Goal: Obtain resource: Download file/media

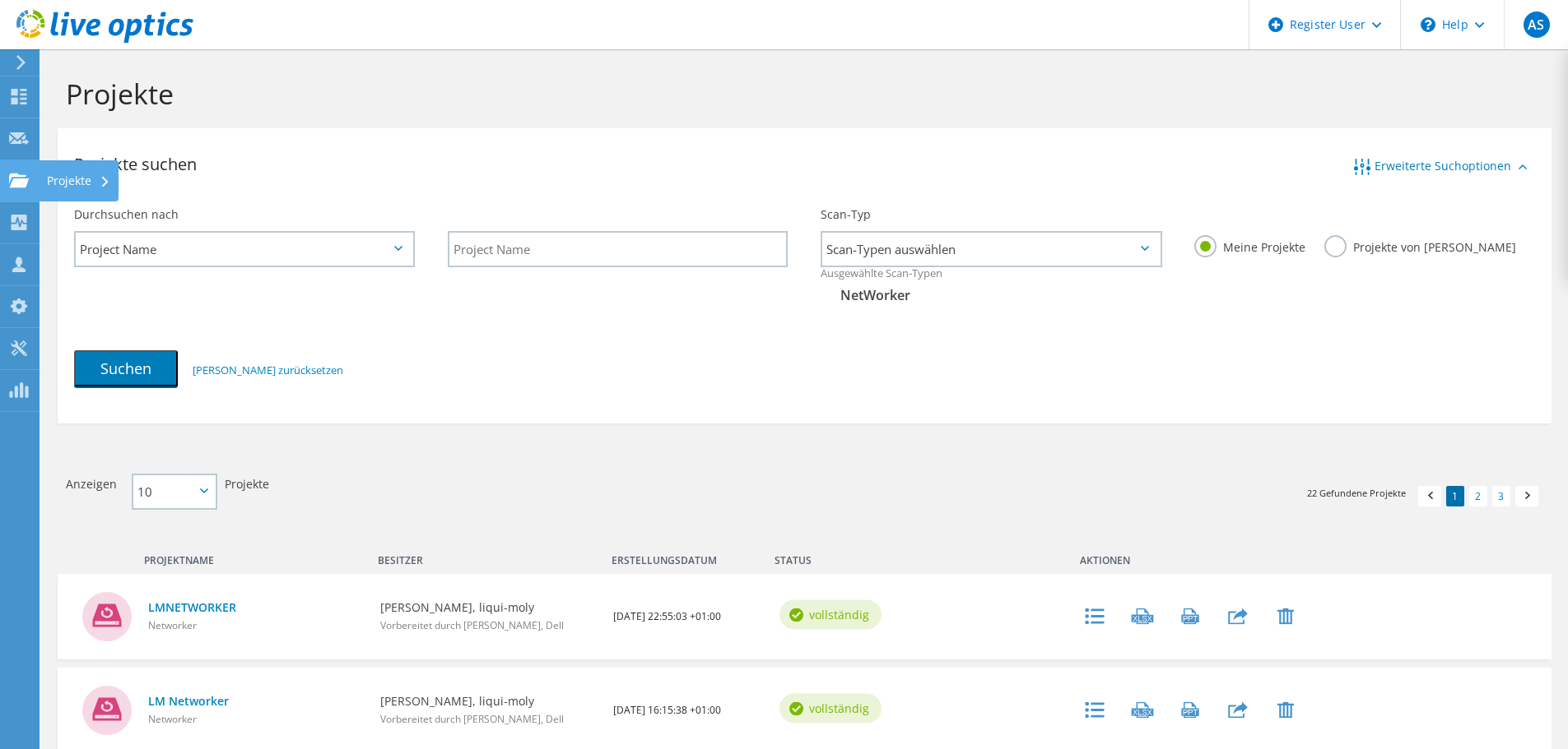
click at [20, 177] on icon at bounding box center [19, 181] width 20 height 16
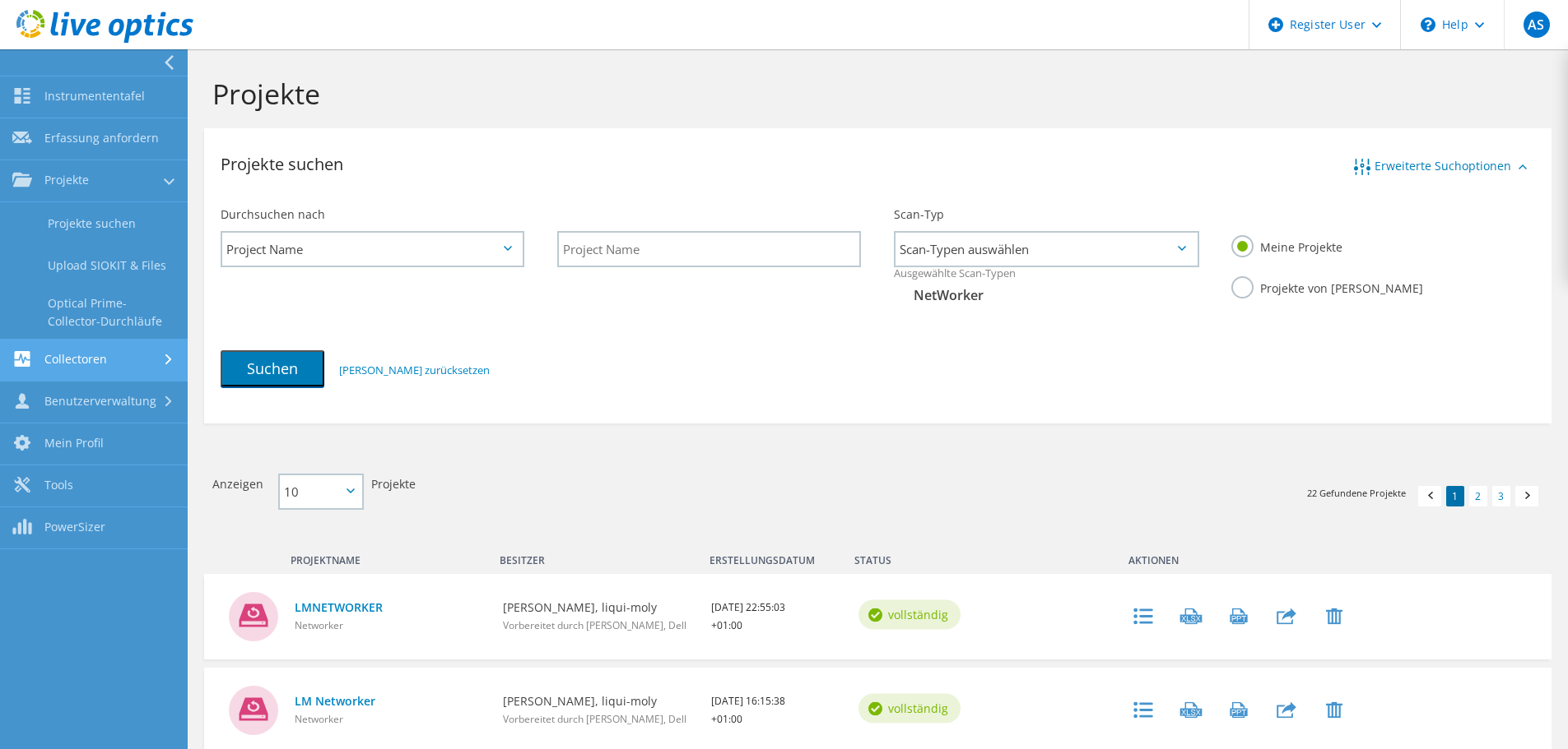
click at [82, 351] on link "Collectoren" at bounding box center [93, 360] width 188 height 42
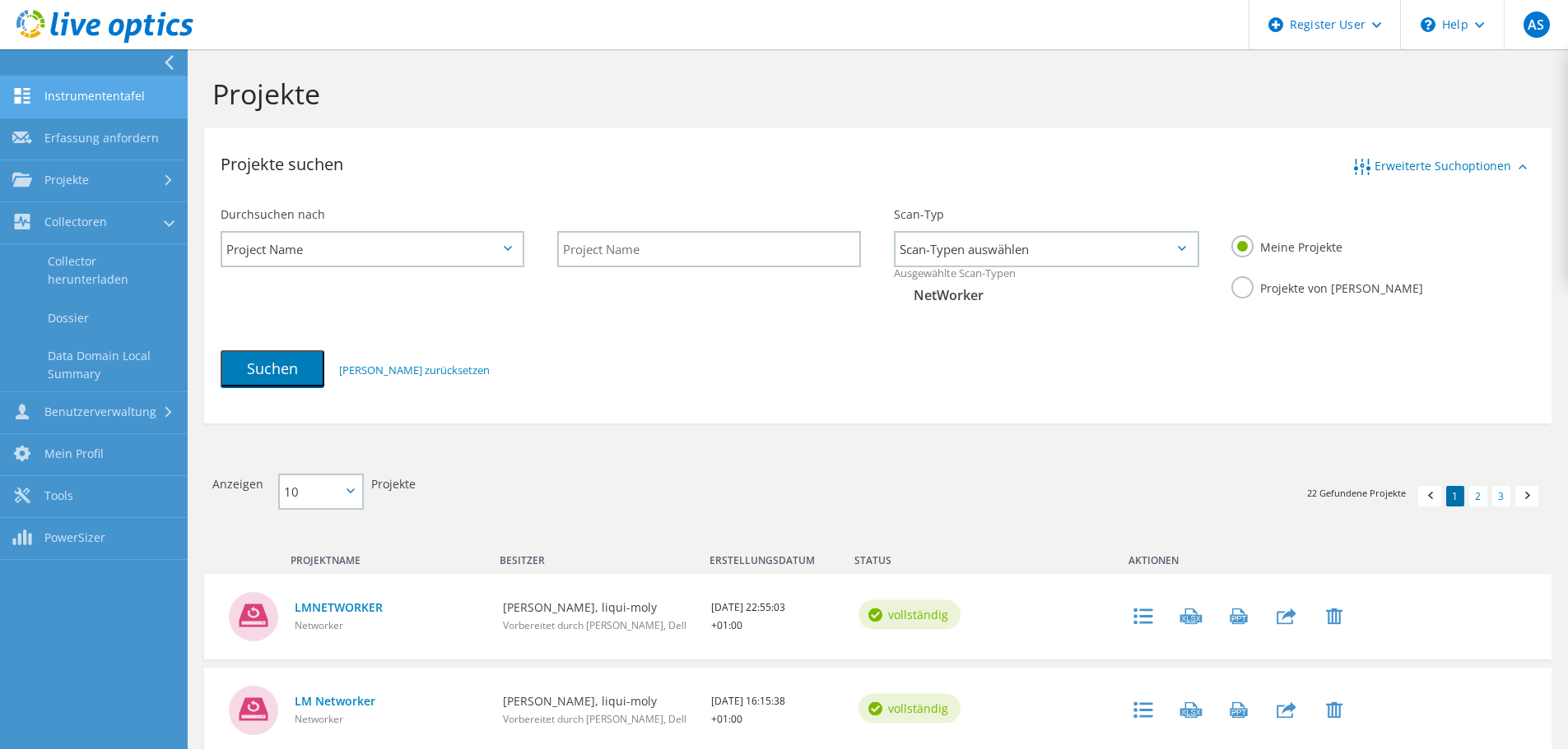
click at [67, 90] on link "Instrumententafel" at bounding box center [93, 97] width 188 height 42
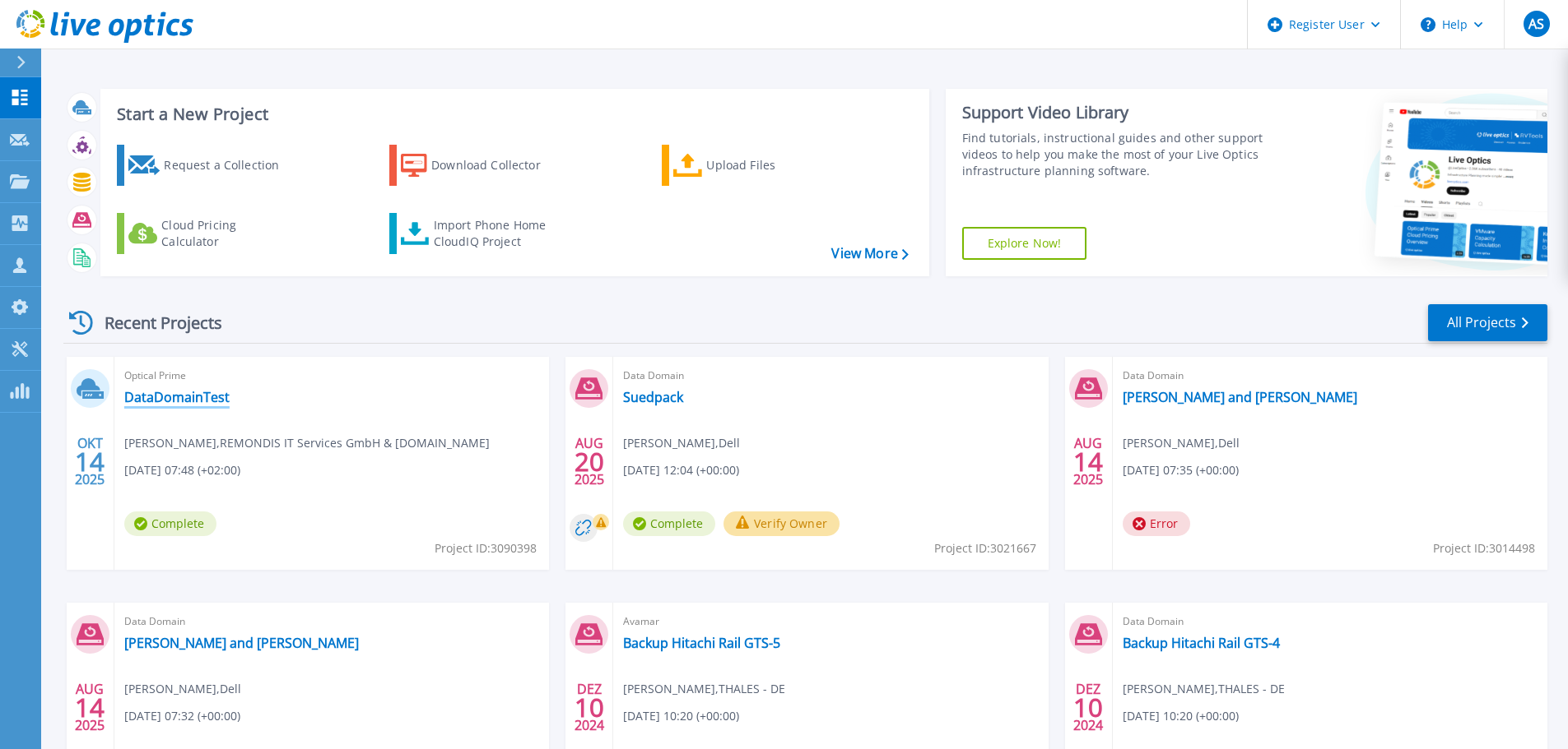
click at [163, 399] on link "DataDomainTest" at bounding box center [177, 397] width 105 height 16
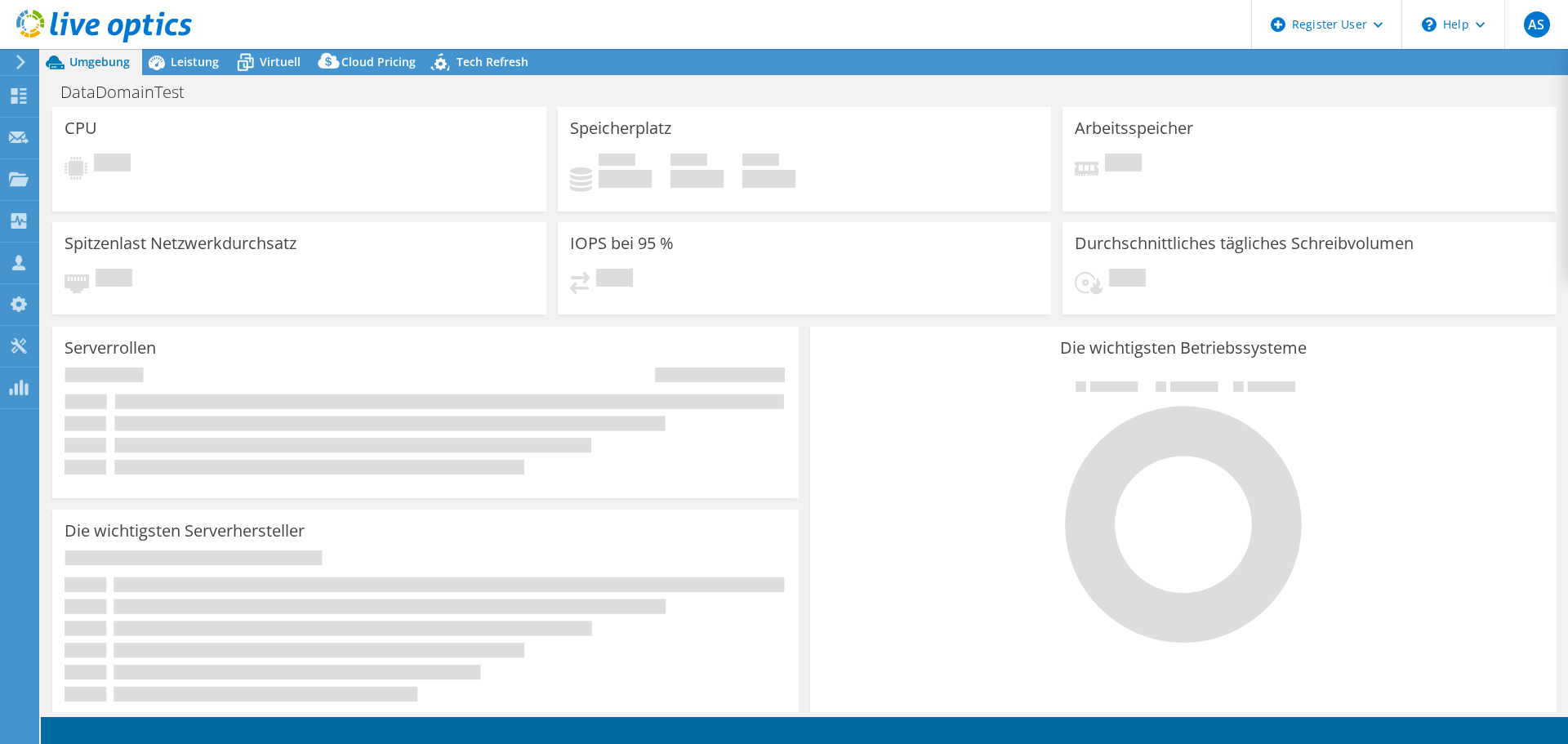
select select "USD"
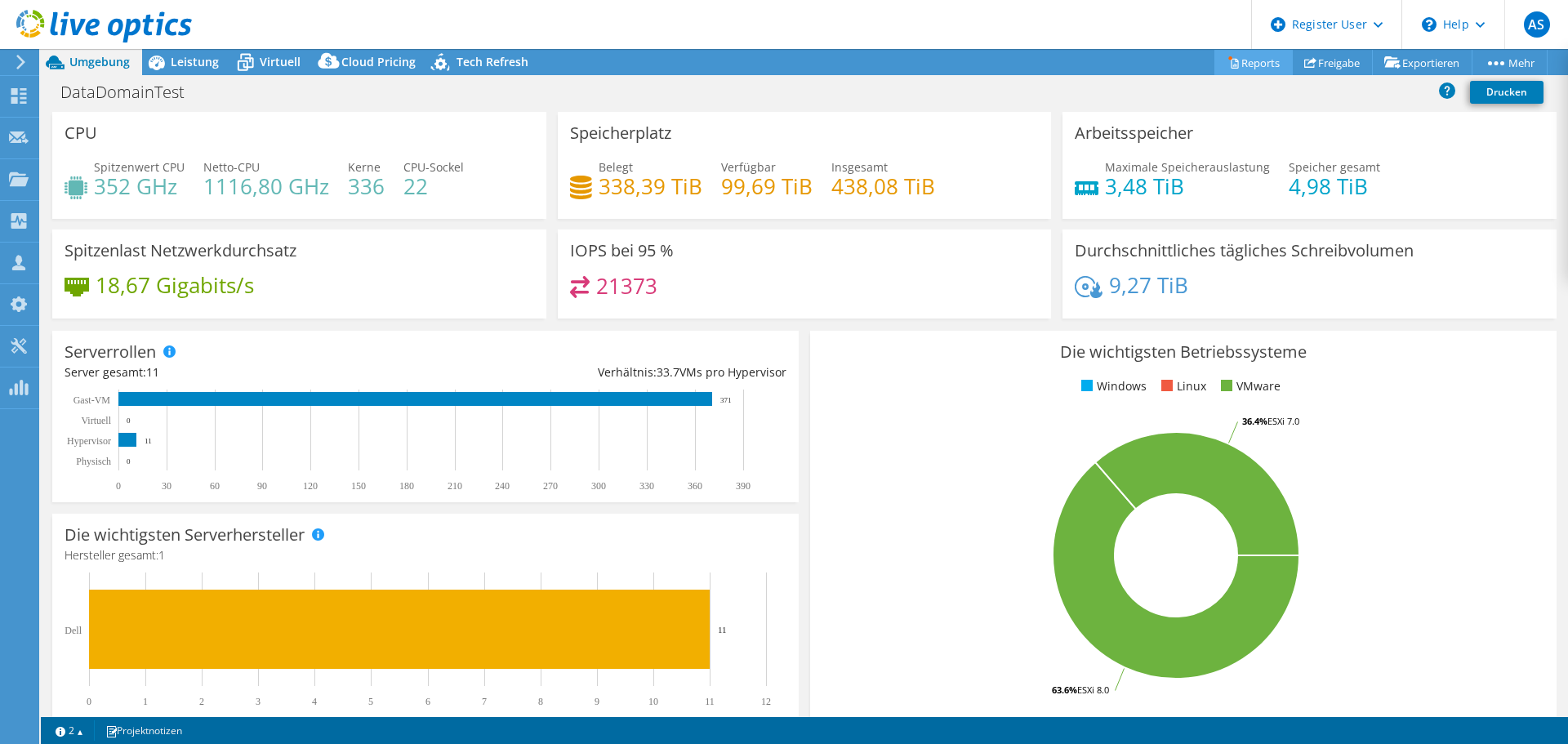
click at [1236, 62] on link "Reports" at bounding box center [1254, 62] width 79 height 26
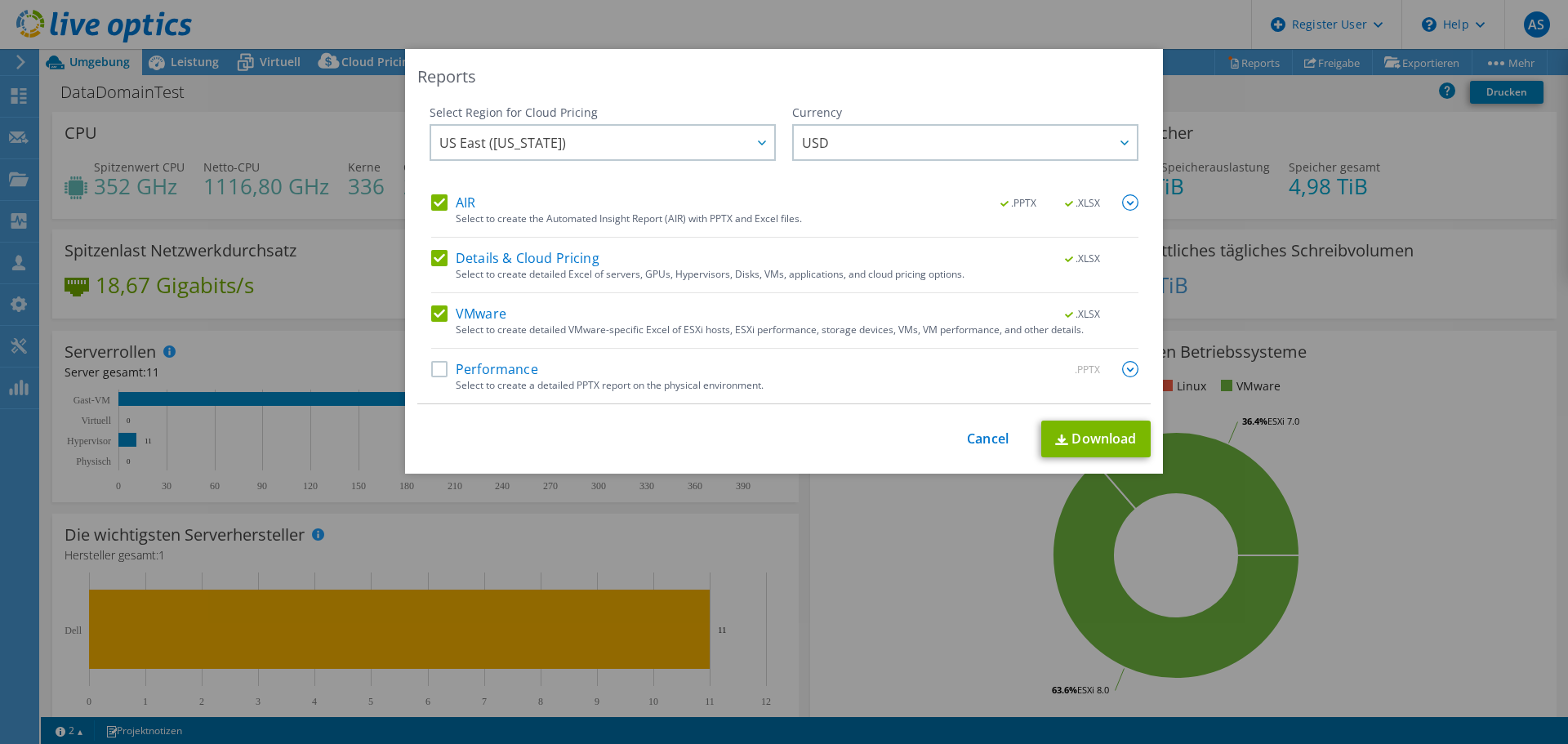
click at [431, 259] on label "Details & Cloud Pricing" at bounding box center [515, 258] width 168 height 16
click at [0, 0] on input "Details & Cloud Pricing" at bounding box center [0, 0] width 0 height 0
click at [709, 136] on span "US East ([US_STATE])" at bounding box center [606, 142] width 335 height 34
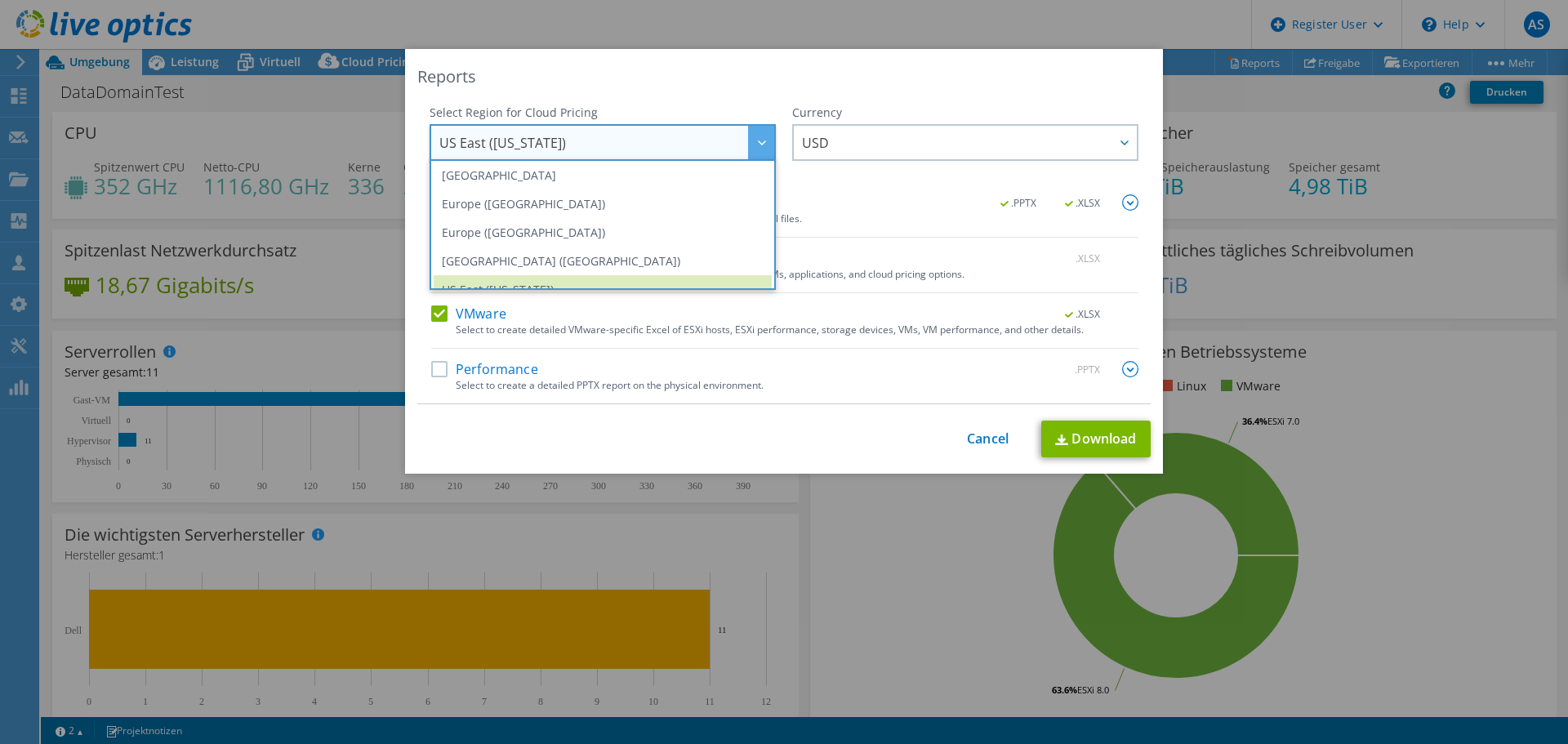
scroll to position [191, 0]
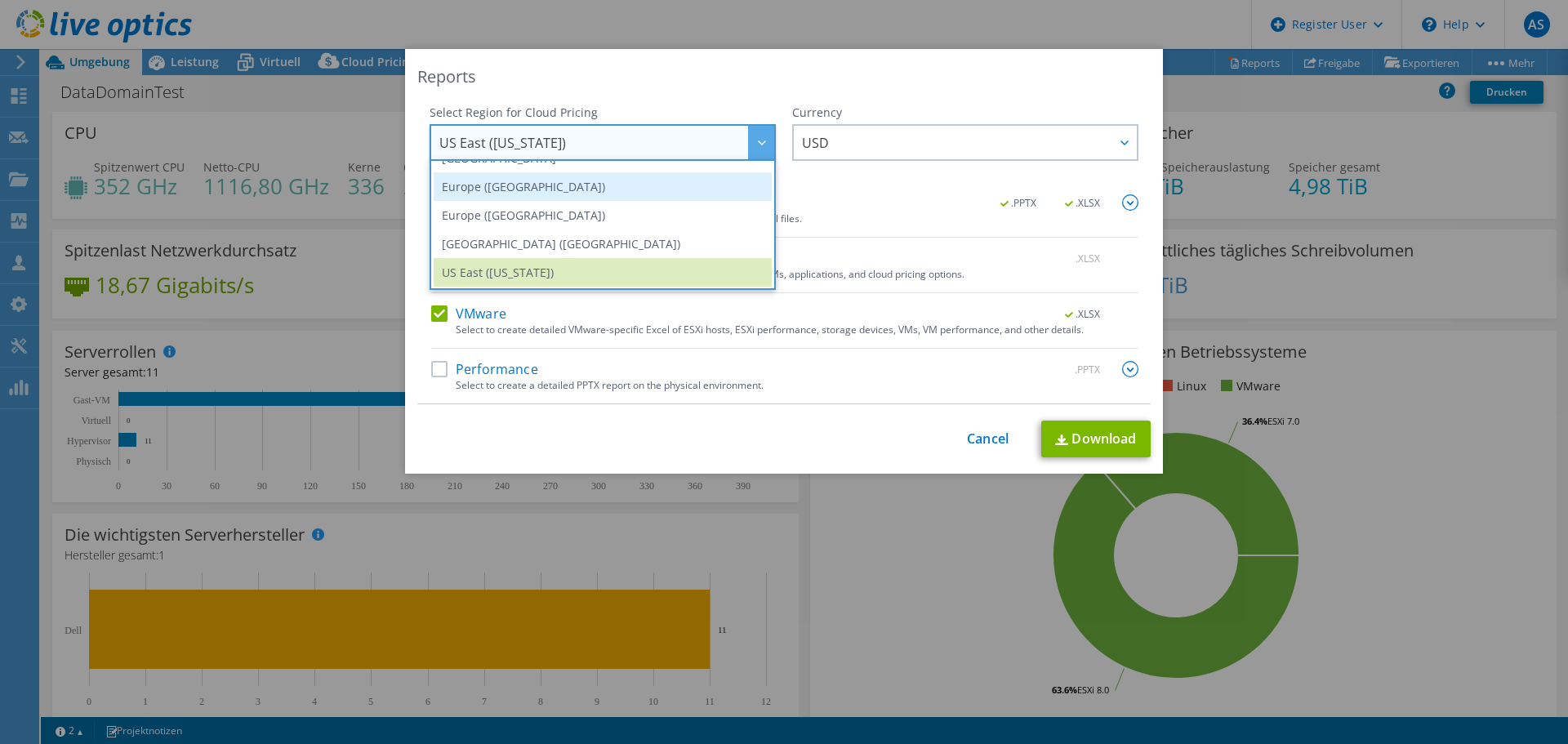
click at [529, 192] on li "Europe ([GEOGRAPHIC_DATA])" at bounding box center [602, 186] width 338 height 28
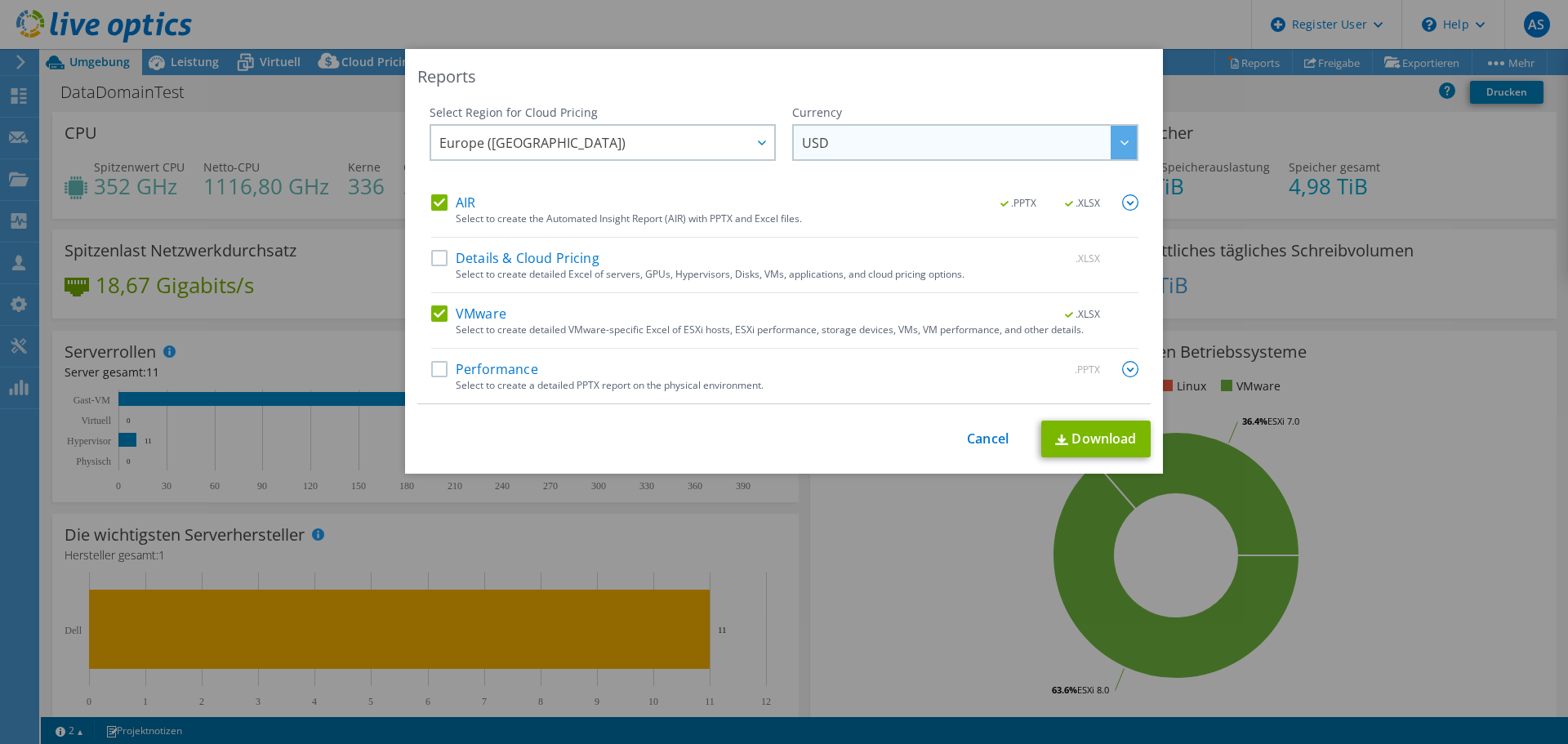
click at [883, 140] on span "USD" at bounding box center [969, 142] width 335 height 34
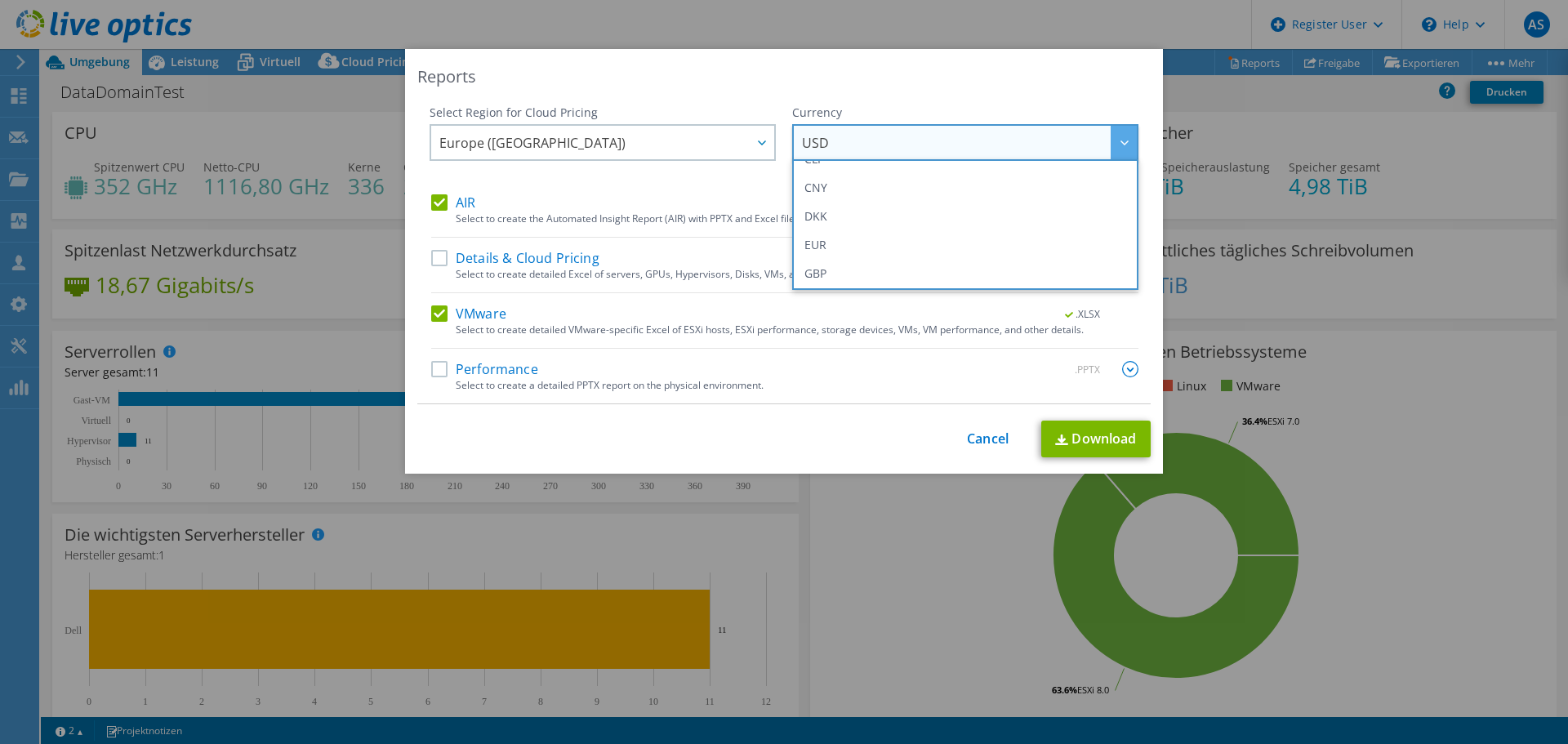
scroll to position [163, 0]
click at [877, 237] on li "EUR" at bounding box center [966, 243] width 338 height 28
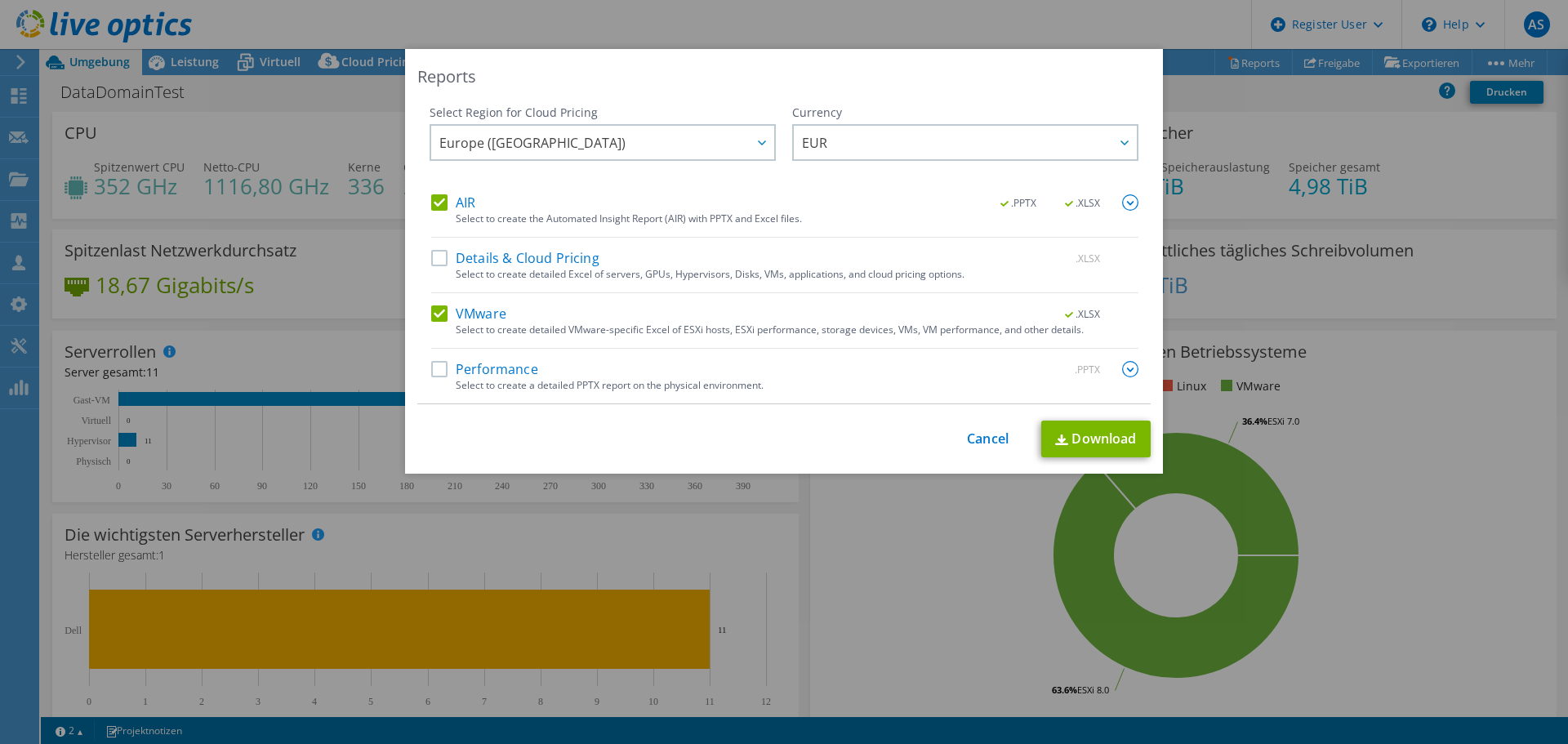
click at [1125, 366] on img at bounding box center [1131, 369] width 16 height 16
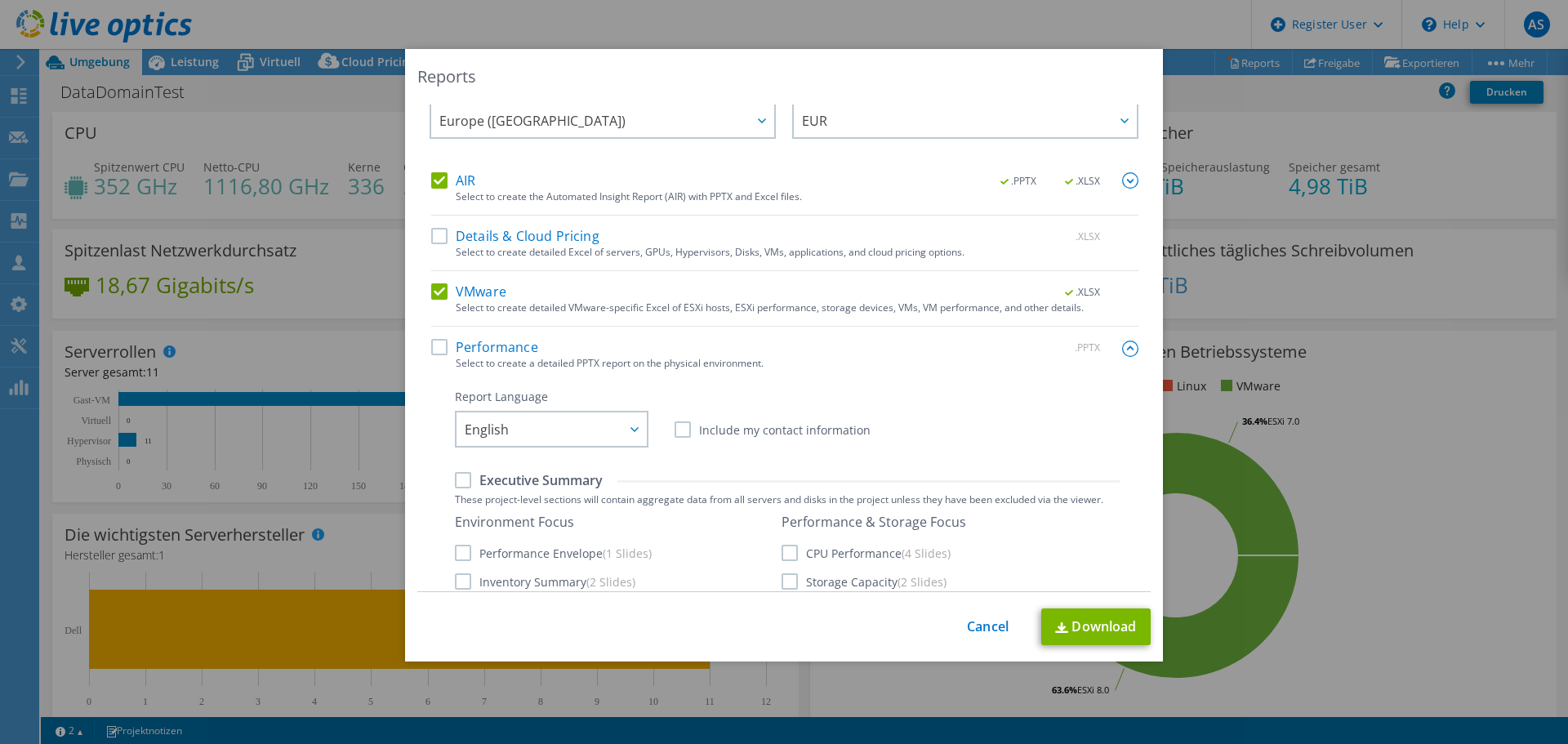
scroll to position [0, 0]
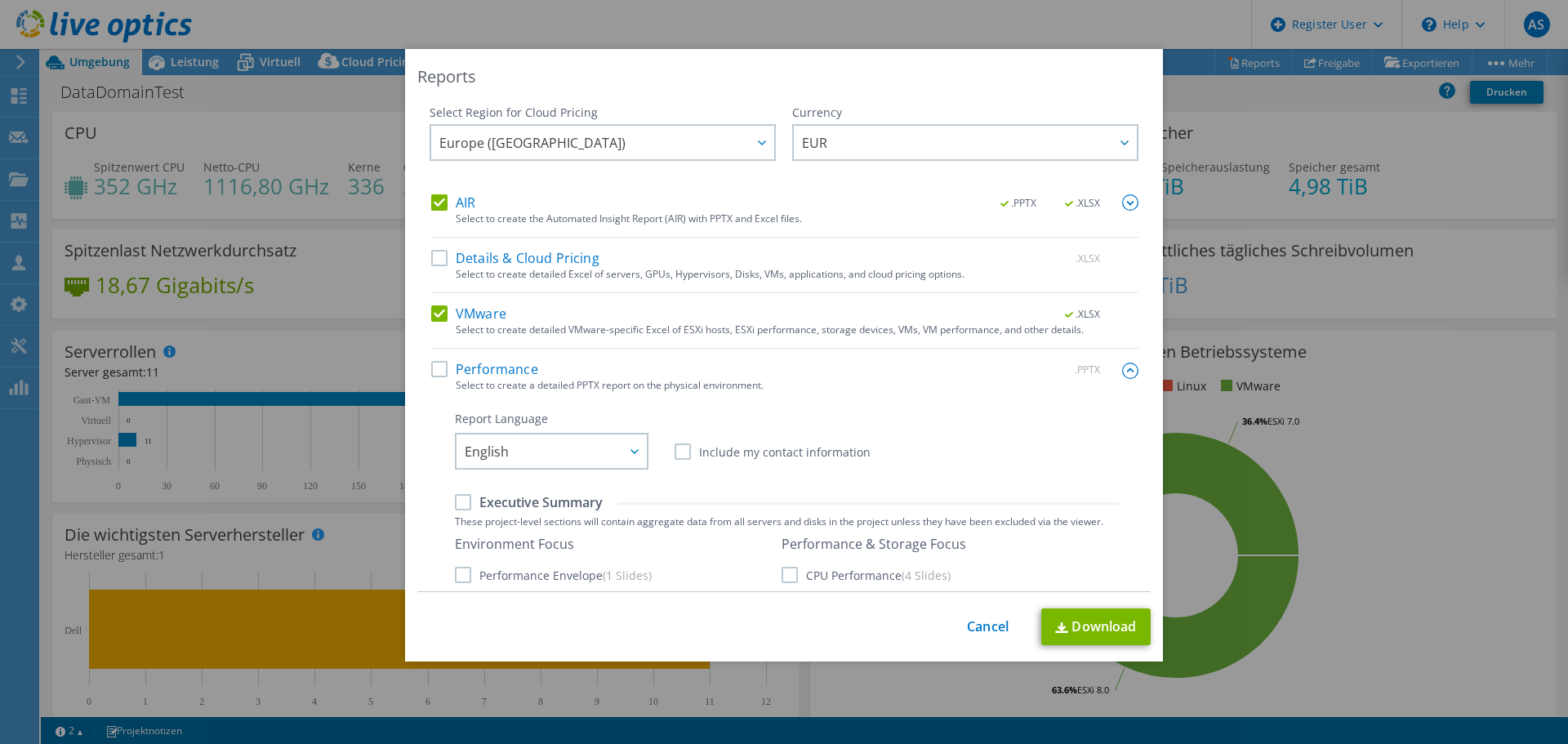
click at [1123, 371] on img at bounding box center [1131, 371] width 16 height 16
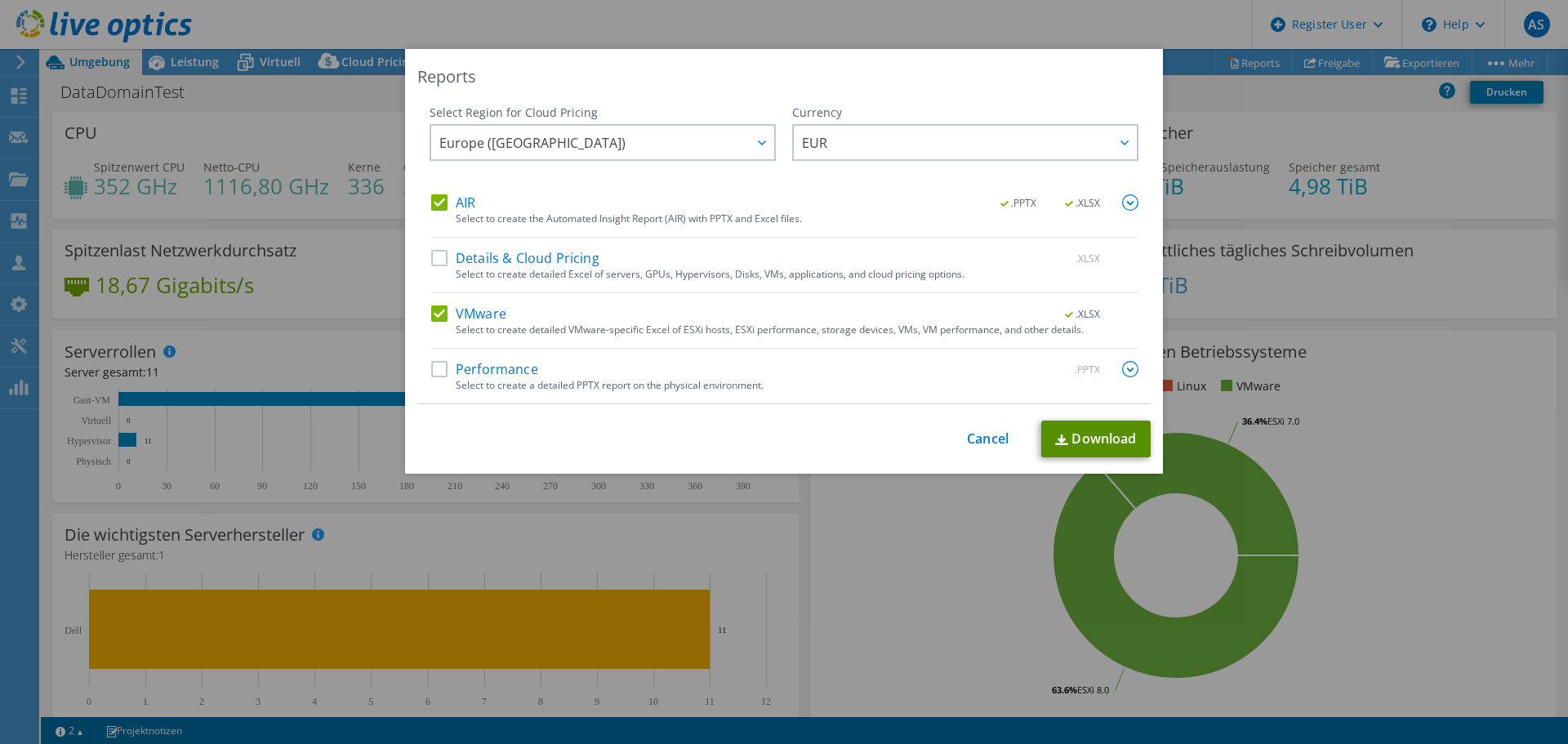
click at [1095, 436] on link "Download" at bounding box center [1096, 439] width 110 height 37
click at [976, 441] on link "Cancel" at bounding box center [988, 439] width 42 height 16
